Goal: Check status: Check status

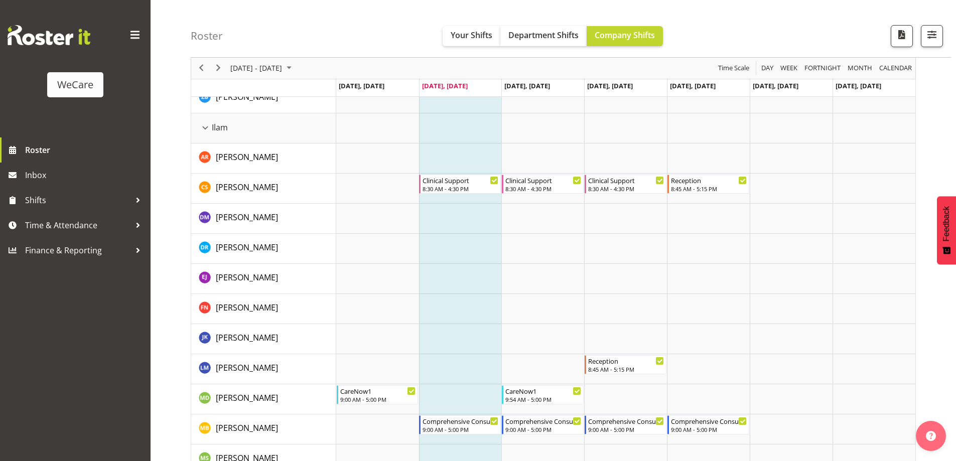
scroll to position [1070, 0]
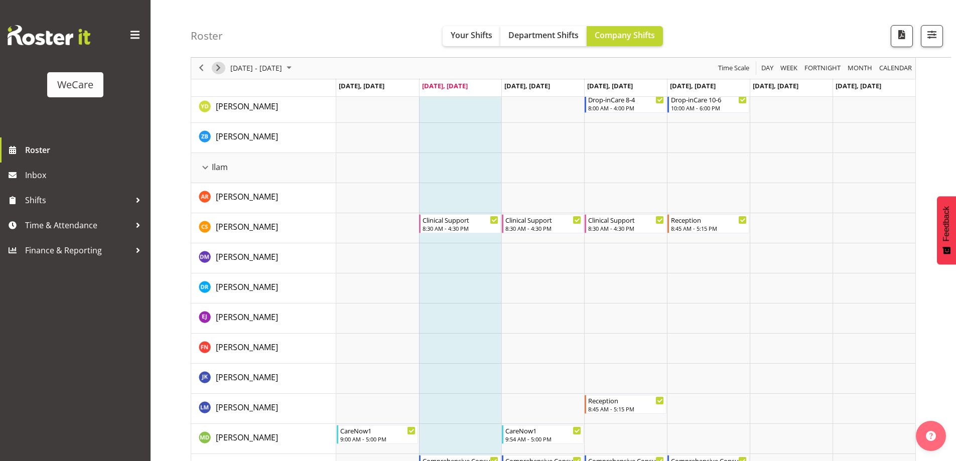
click at [217, 65] on span "Next" at bounding box center [218, 68] width 12 height 13
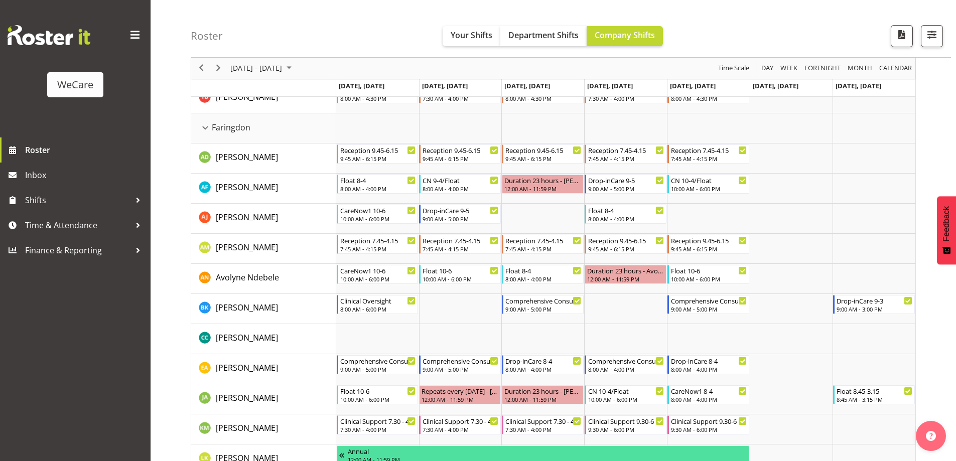
scroll to position [355, 0]
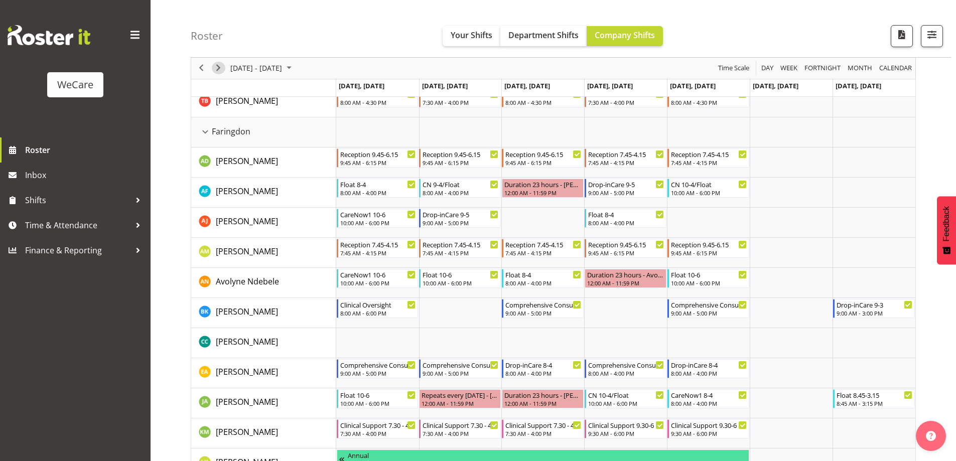
click at [222, 68] on span "Next" at bounding box center [218, 68] width 12 height 13
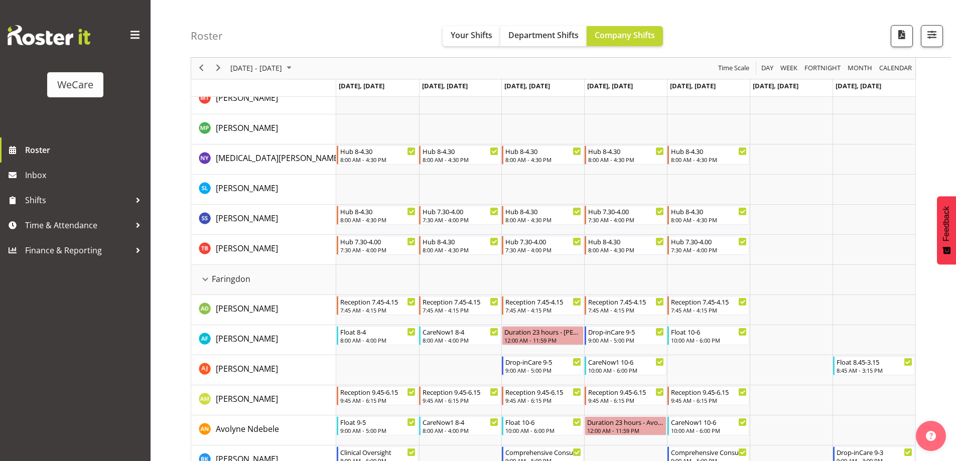
scroll to position [267, 0]
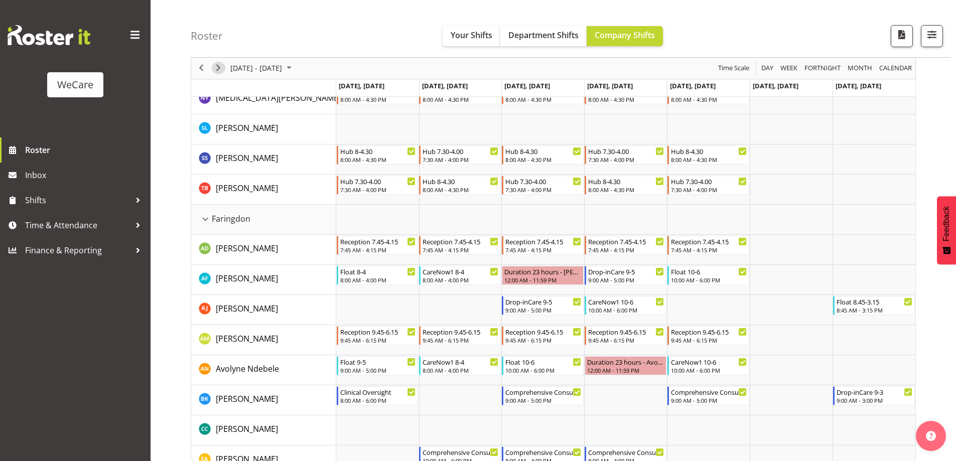
click at [220, 71] on span "Next" at bounding box center [218, 68] width 12 height 13
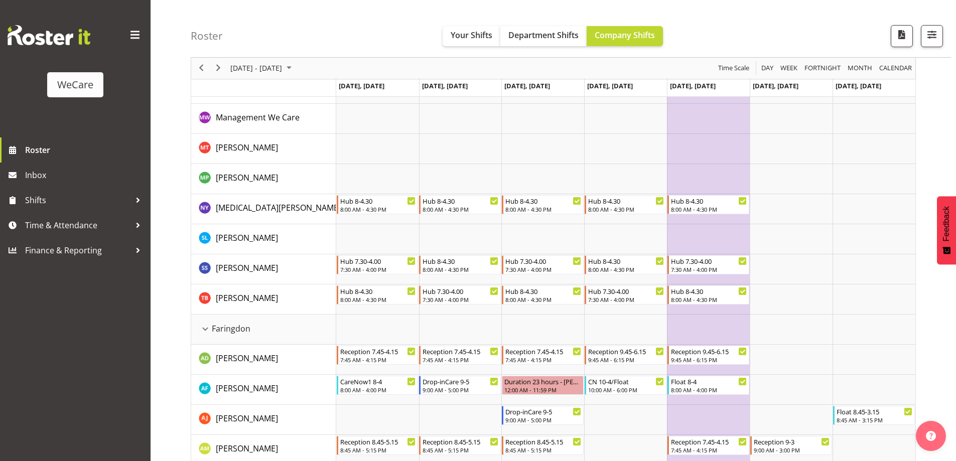
scroll to position [154, 0]
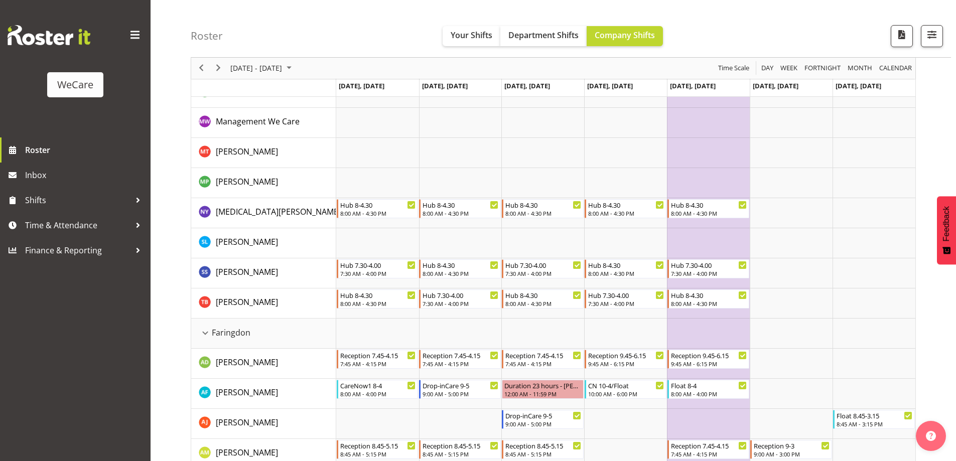
scroll to position [267, 0]
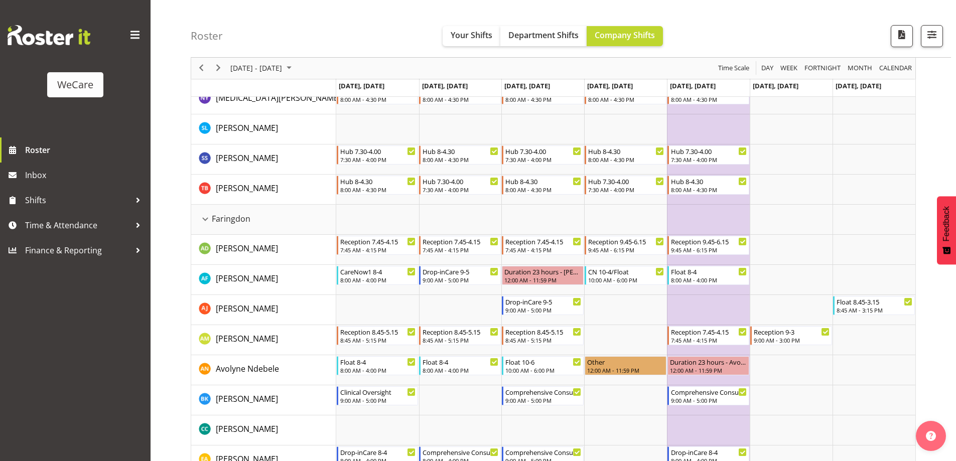
scroll to position [355, 0]
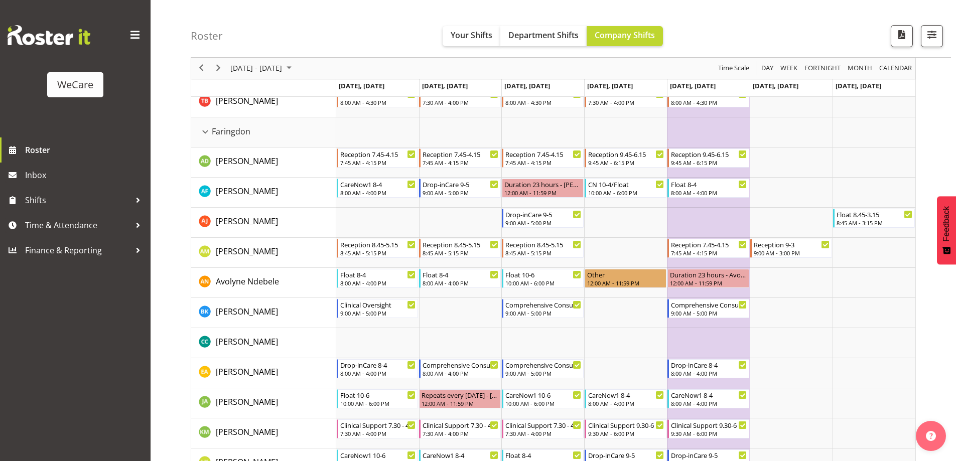
scroll to position [1070, 0]
